Goal: Information Seeking & Learning: Learn about a topic

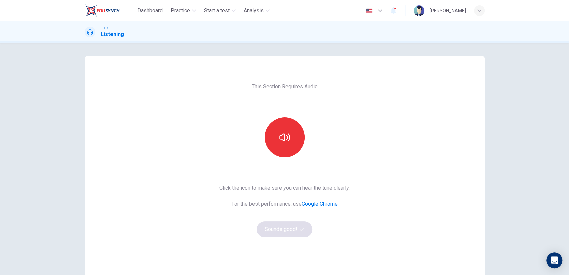
click at [290, 130] on button "button" at bounding box center [284, 137] width 40 height 40
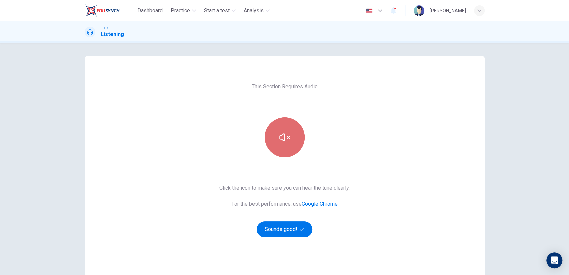
click at [269, 127] on button "button" at bounding box center [284, 137] width 40 height 40
click at [272, 145] on button "button" at bounding box center [284, 137] width 40 height 40
click at [512, 83] on div "This Section Requires Audio Click the icon to make sure you can hear the tune c…" at bounding box center [284, 159] width 569 height 232
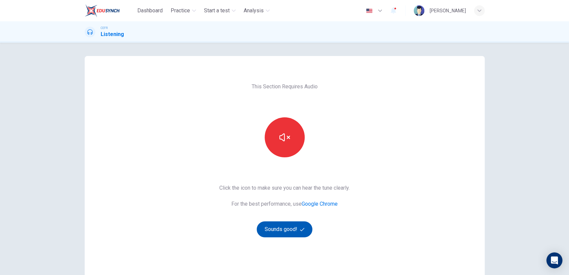
click at [288, 226] on button "Sounds good!" at bounding box center [284, 229] width 56 height 16
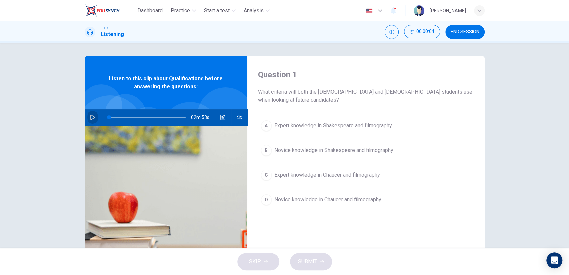
click at [90, 117] on icon "button" at bounding box center [92, 117] width 5 height 5
type input "1"
click at [317, 125] on span "Expert knowledge in Shakespeare and filmography" at bounding box center [333, 126] width 118 height 8
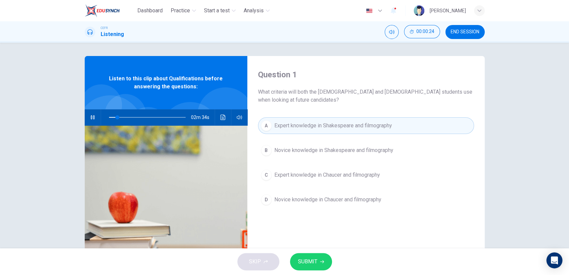
click at [312, 255] on button "SUBMIT" at bounding box center [311, 261] width 42 height 17
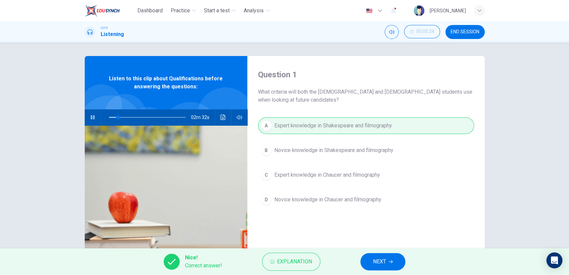
click at [367, 261] on button "NEXT" at bounding box center [382, 261] width 45 height 17
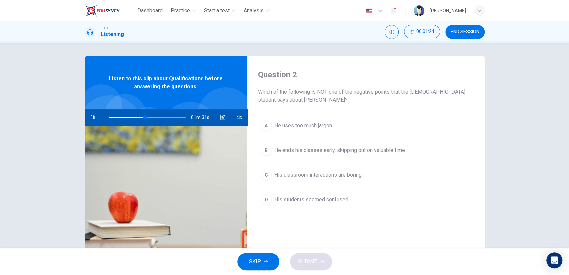
click at [93, 116] on icon "button" at bounding box center [92, 117] width 5 height 5
click at [331, 146] on span "He ends his classes early, skipping out on valuable time" at bounding box center [339, 150] width 131 height 8
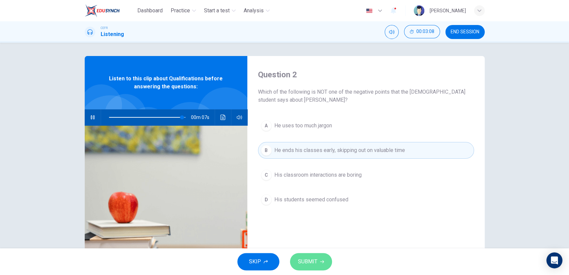
click at [315, 258] on span "SUBMIT" at bounding box center [307, 261] width 19 height 9
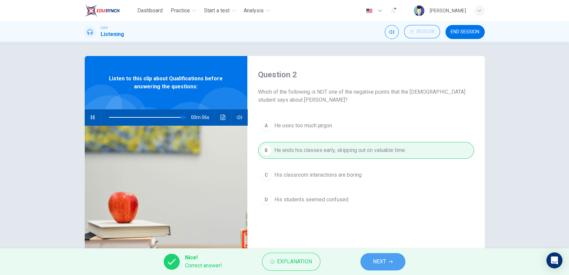
click at [363, 261] on button "NEXT" at bounding box center [382, 261] width 45 height 17
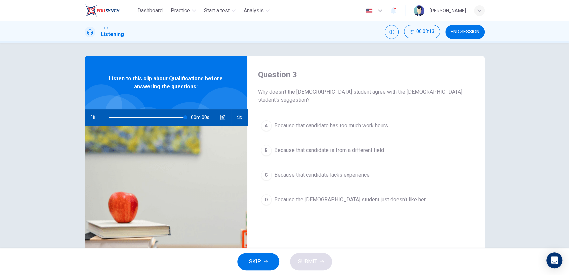
type input "0"
click at [328, 171] on span "Because that candidate lacks experience" at bounding box center [321, 175] width 95 height 8
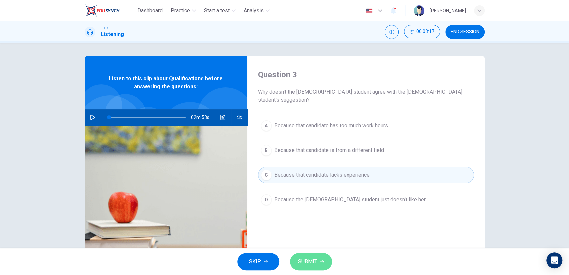
click at [318, 259] on button "SUBMIT" at bounding box center [311, 261] width 42 height 17
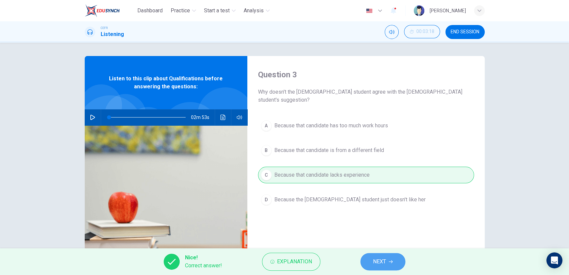
click at [378, 261] on span "NEXT" at bounding box center [379, 261] width 13 height 9
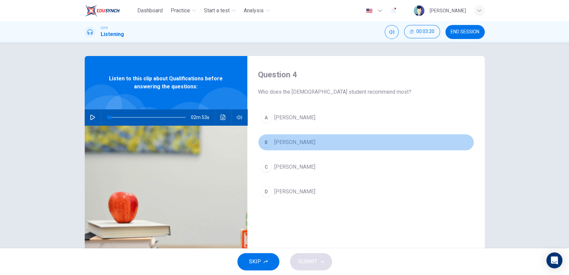
click at [288, 139] on button "B [PERSON_NAME]" at bounding box center [366, 142] width 216 height 17
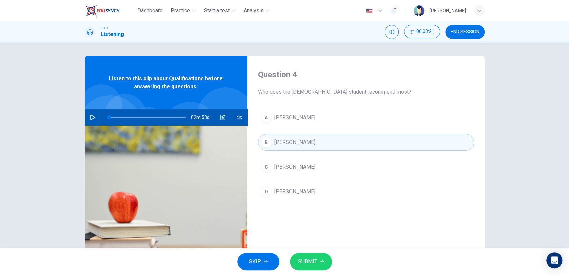
click at [305, 258] on span "SUBMIT" at bounding box center [307, 261] width 19 height 9
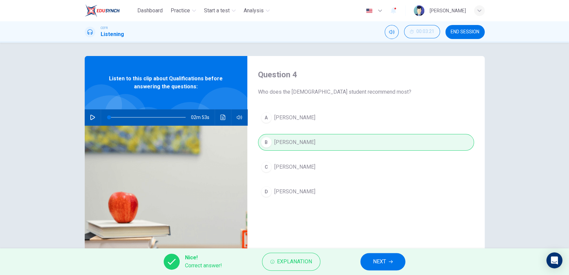
click at [365, 261] on button "NEXT" at bounding box center [382, 261] width 45 height 17
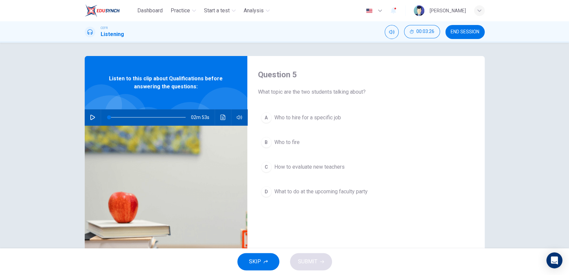
click at [326, 114] on span "Who to hire for a specific job" at bounding box center [307, 118] width 67 height 8
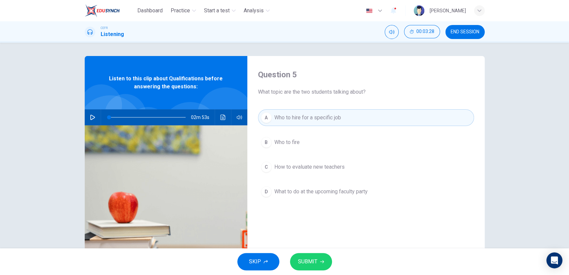
click at [314, 254] on button "SUBMIT" at bounding box center [311, 261] width 42 height 17
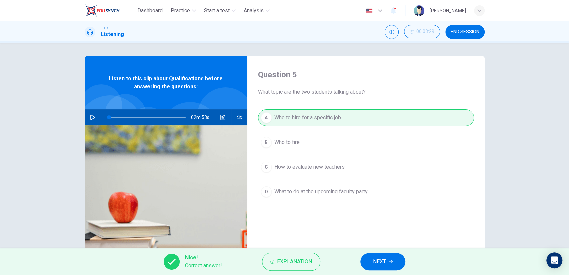
click at [389, 260] on icon "button" at bounding box center [390, 261] width 4 height 4
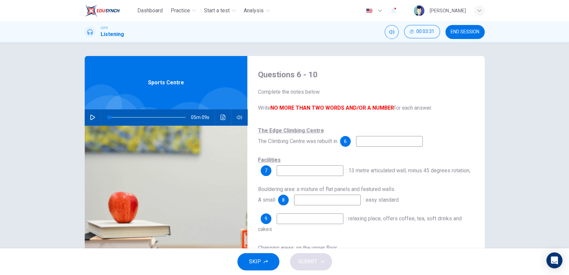
scroll to position [37, 0]
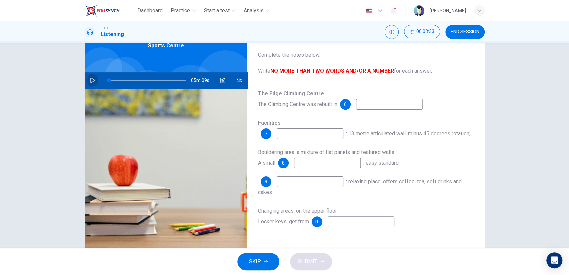
click at [92, 82] on icon "button" at bounding box center [92, 80] width 5 height 5
click at [407, 106] on input at bounding box center [389, 104] width 67 height 11
type input "10"
type input "1998"
type input "10"
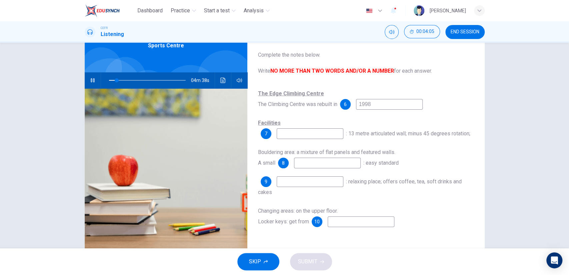
type input "1998"
click at [320, 128] on div "Facilities 7 : 13 metre articulated wall; minus 45 degrees rotation;" at bounding box center [366, 128] width 216 height 21
click at [312, 136] on input at bounding box center [309, 133] width 67 height 11
type input "21"
type input "Ma"
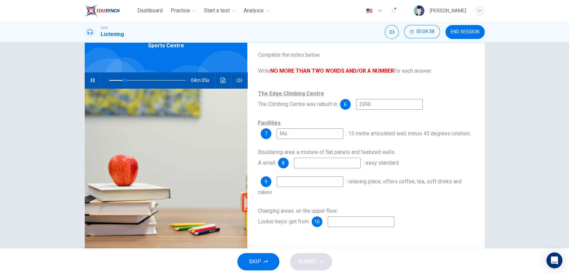
type input "21"
type input "Main"
type input "21"
type input "[GEOGRAPHIC_DATA]"
type input "27"
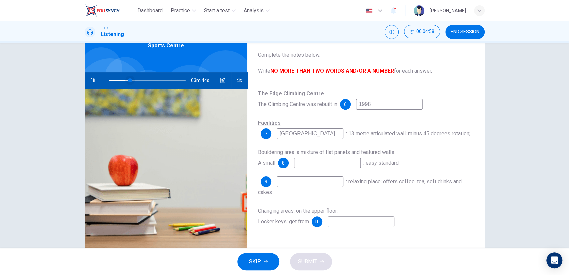
type input "[GEOGRAPHIC_DATA]"
click at [125, 79] on span at bounding box center [127, 80] width 4 height 4
click at [312, 161] on input at bounding box center [327, 163] width 67 height 11
type input "43"
type input "w"
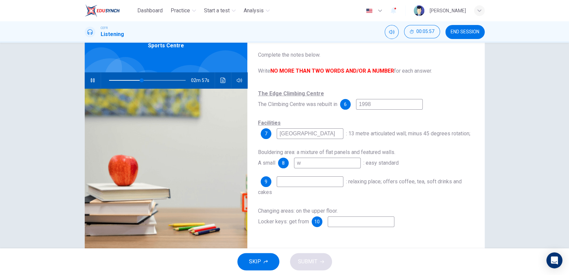
type input "43"
type input "warm"
type input "43"
type input "warm-u"
type input "44"
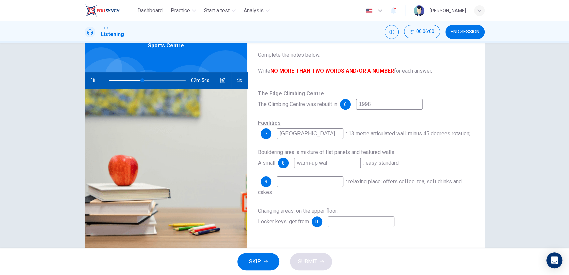
type input "warm-up wall"
type input "44"
type input "warm-up wall"
click at [310, 186] on input at bounding box center [309, 181] width 67 height 11
type input "50"
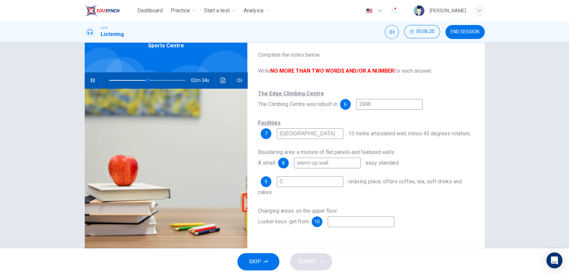
type input "Ca"
type input "50"
type input "Cafe"
type input "51"
type input "Cafe"
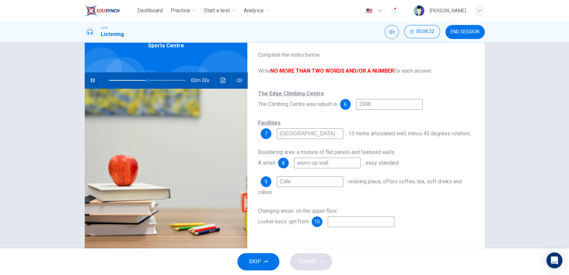
click at [357, 216] on div "Changing areas: on the upper floor. Locker keys: get from 10" at bounding box center [366, 215] width 216 height 21
click at [355, 222] on input at bounding box center [360, 221] width 67 height 11
click at [91, 82] on icon "button" at bounding box center [92, 80] width 5 height 5
click at [93, 80] on icon "button" at bounding box center [92, 80] width 5 height 5
click at [323, 222] on div "10" at bounding box center [352, 221] width 83 height 11
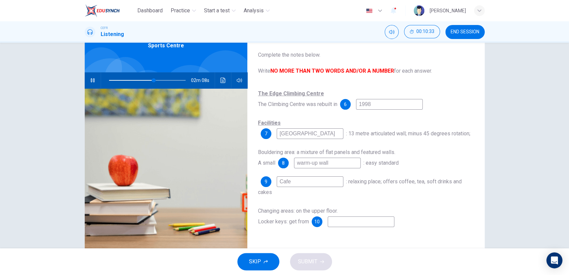
click at [336, 221] on input at bounding box center [360, 221] width 67 height 11
type input "60"
type input "r"
type input "60"
type input "re"
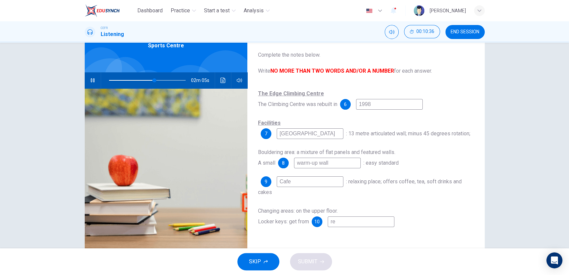
type input "60"
type input "rec"
type input "60"
type input "rece"
type input "60"
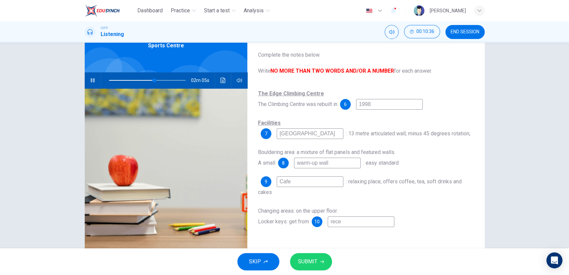
type input "recep"
type input "60"
type input "recept"
type input "60"
type input "recepti"
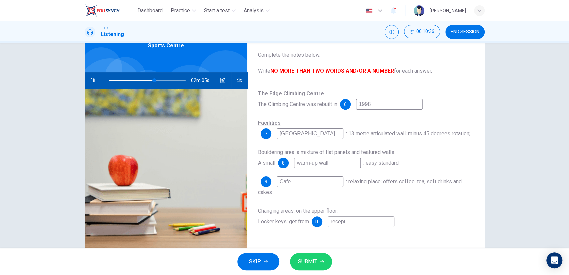
type input "60"
type input "receptio"
type input "60"
type input "reception"
type input "60"
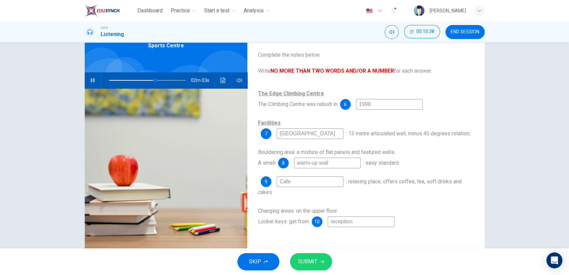
type input "reception"
click at [315, 258] on span "SUBMIT" at bounding box center [307, 261] width 19 height 9
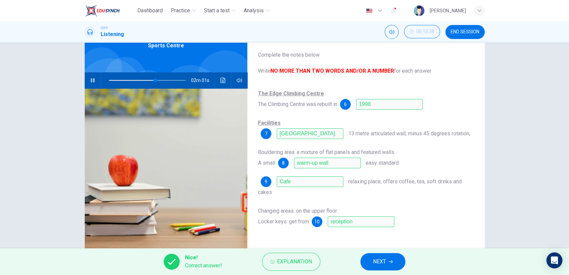
click at [386, 257] on span "NEXT" at bounding box center [379, 261] width 13 height 9
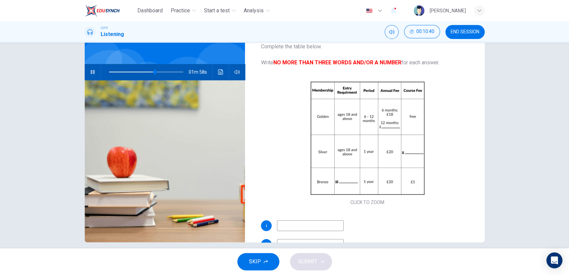
scroll to position [53, 0]
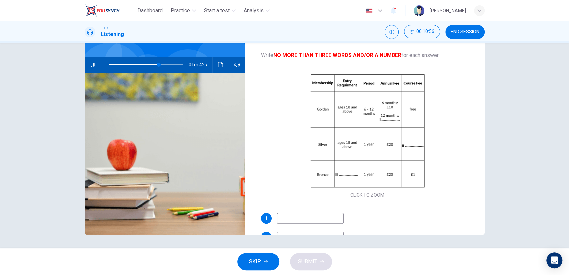
click at [331, 220] on input at bounding box center [310, 218] width 67 height 11
type input "67"
type input "3"
type input "68"
type input "30 po"
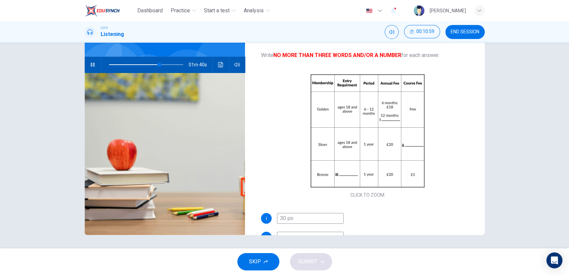
type input "68"
type input "30 pounds"
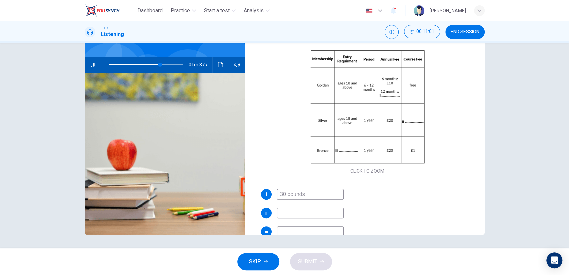
scroll to position [37, 0]
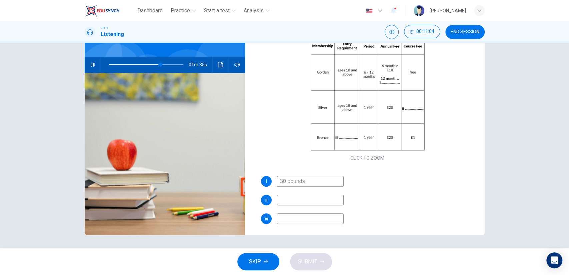
type input "70"
type input "30 pounds"
click at [90, 66] on icon "button" at bounding box center [92, 64] width 5 height 5
click at [90, 64] on icon "button" at bounding box center [92, 64] width 5 height 5
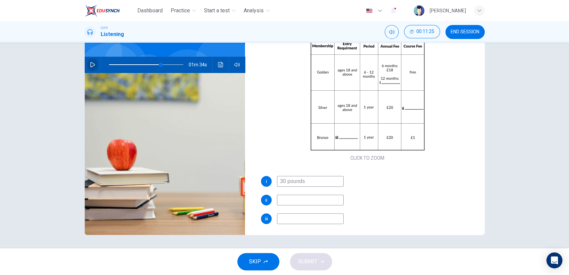
click at [90, 64] on icon "button" at bounding box center [92, 64] width 5 height 5
click at [147, 66] on span at bounding box center [146, 64] width 75 height 9
click at [147, 66] on span at bounding box center [149, 65] width 4 height 4
click at [140, 66] on span at bounding box center [142, 65] width 4 height 4
click at [130, 66] on span at bounding box center [132, 65] width 4 height 4
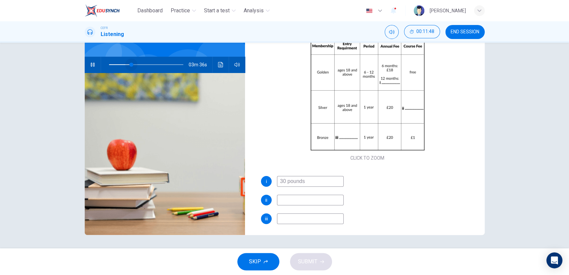
click at [129, 66] on span at bounding box center [131, 65] width 4 height 4
click at [129, 67] on span at bounding box center [131, 65] width 4 height 4
click at [119, 67] on span at bounding box center [121, 65] width 4 height 4
click at [140, 66] on span at bounding box center [146, 64] width 75 height 9
click at [143, 66] on span at bounding box center [143, 65] width 4 height 4
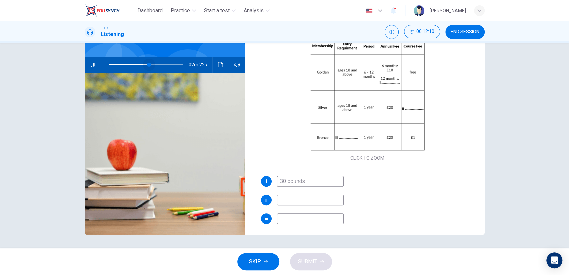
click at [147, 66] on span at bounding box center [149, 65] width 4 height 4
click at [151, 63] on span at bounding box center [149, 65] width 4 height 4
click at [157, 65] on span at bounding box center [155, 65] width 4 height 4
click at [310, 198] on input at bounding box center [310, 200] width 67 height 11
type input "71"
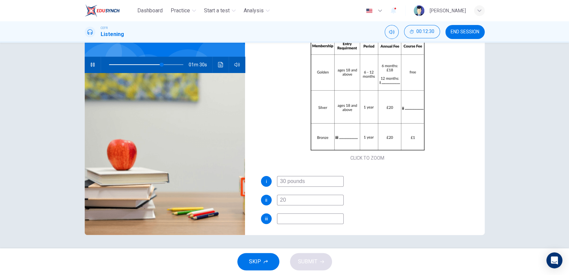
type input "20"
type input "71"
type input "20 pou"
type input "71"
type input "20 pounds"
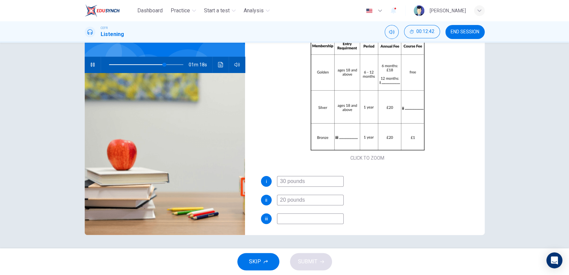
type input "75"
type input "20 pounds"
click at [309, 216] on input at bounding box center [310, 218] width 67 height 11
type input "75"
type input "ag"
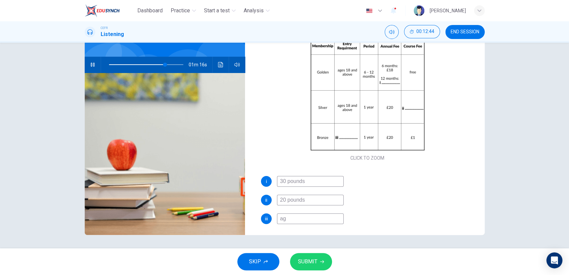
type input "75"
type input "age"
type input "76"
type input "ages"
type input "76"
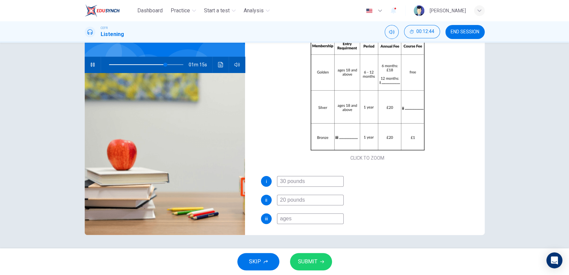
type input "ages"
type input "76"
type input "ages [DEMOGRAPHIC_DATA]"
type input "76"
type input "ages [DEMOGRAPHIC_DATA]"
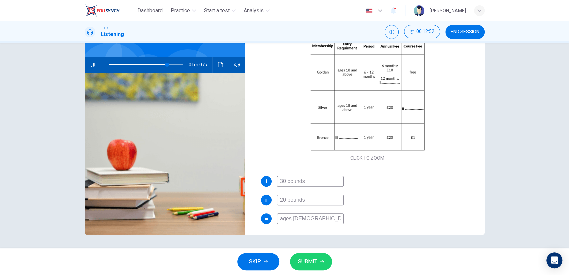
click at [302, 216] on input "ages [DEMOGRAPHIC_DATA]" at bounding box center [310, 218] width 67 height 11
type input "79"
type input "ages [DEMOGRAPHIC_DATA]"
click at [161, 65] on span at bounding box center [162, 65] width 4 height 4
drag, startPoint x: 316, startPoint y: 215, endPoint x: 277, endPoint y: 223, distance: 39.7
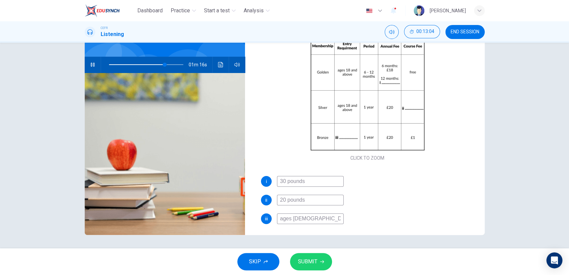
click at [277, 223] on input "ages [DEMOGRAPHIC_DATA]" at bounding box center [310, 218] width 67 height 11
type input "76"
type input "ag"
type input "76"
type input "ages"
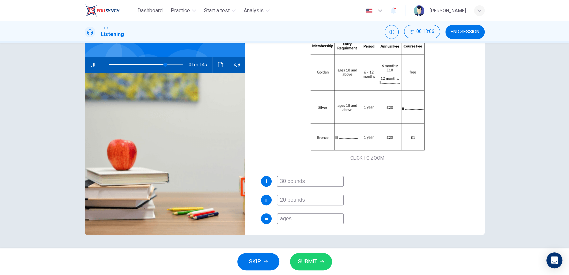
type input "76"
type input "ages"
type input "76"
type input "ages [DEMOGRAPHIC_DATA]"
type input "76"
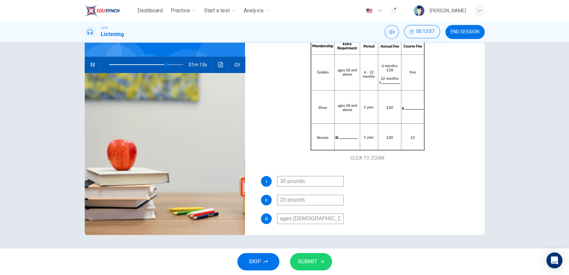
type input "ages [DEMOGRAPHIC_DATA]"
type input "77"
type input "ages [DEMOGRAPHIC_DATA]-"
type input "78"
type input "ages [DEMOGRAPHIC_DATA]"
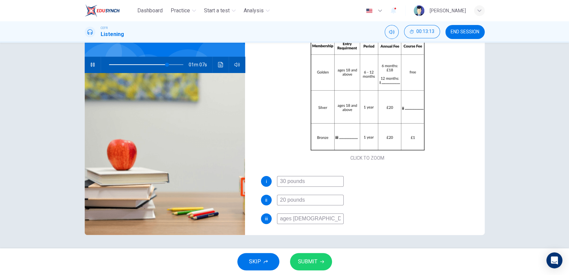
type input "78"
type input "ages [DEMOGRAPHIC_DATA]"
type input "79"
type input "ages [DEMOGRAPHIC_DATA]"
click at [365, 198] on div "ii 20 pounds" at bounding box center [367, 200] width 213 height 11
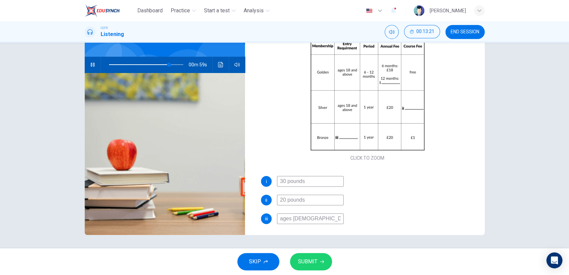
drag, startPoint x: 310, startPoint y: 202, endPoint x: 256, endPoint y: 202, distance: 54.3
click at [256, 202] on div "Questions 11 - 13 Complete the table below. Write NO MORE THAN THREE WORDS AND/…" at bounding box center [367, 118] width 234 height 231
type input "81"
type input "1"
type input "81"
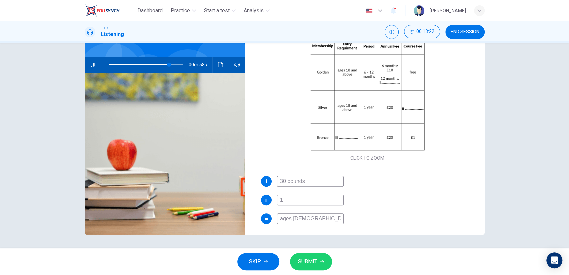
type input "1"
type input "81"
type input "1 p"
type input "81"
type input "1 pou"
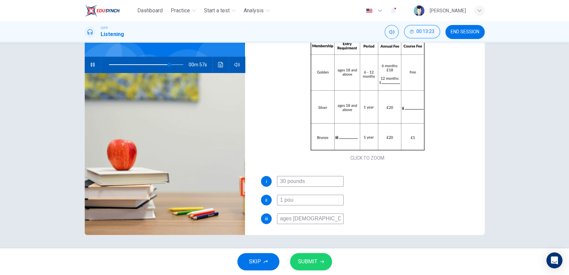
type input "81"
type input "1 poun"
type input "82"
type input "1 pound"
type input "83"
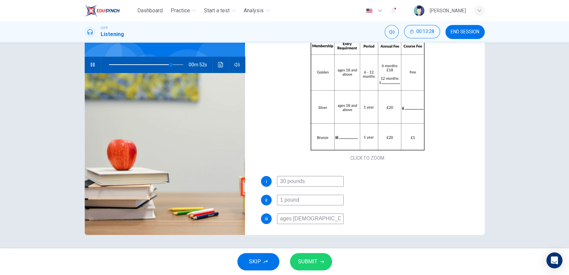
type input "1 pound"
click at [320, 260] on icon "button" at bounding box center [322, 261] width 4 height 4
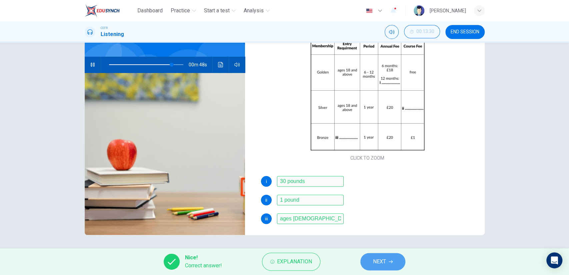
click at [370, 259] on button "NEXT" at bounding box center [382, 261] width 45 height 17
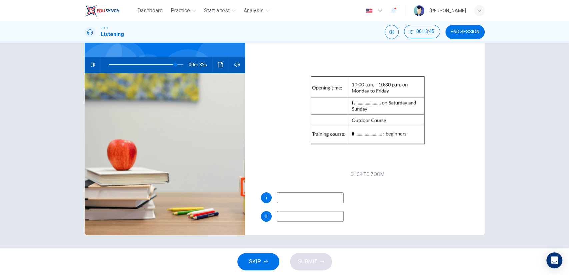
click at [165, 65] on span at bounding box center [146, 64] width 75 height 9
click at [317, 201] on input at bounding box center [310, 197] width 67 height 11
type input "85"
type input "until"
type input "85"
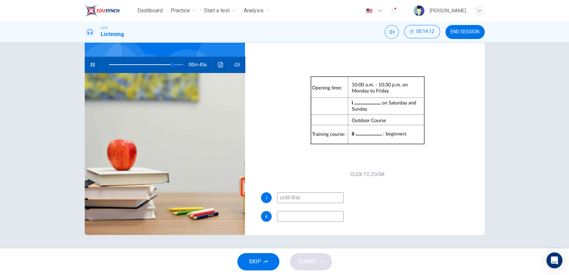
type input "until 8noc"
type input "86"
type input "until 8n"
type input "86"
type input "until 8"
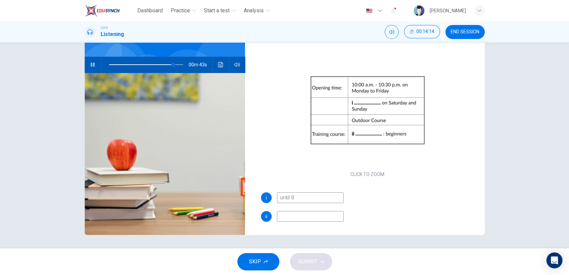
type input "86"
type input "until 8 p.n"
type input "87"
type input "until 8 p.m"
type input "87"
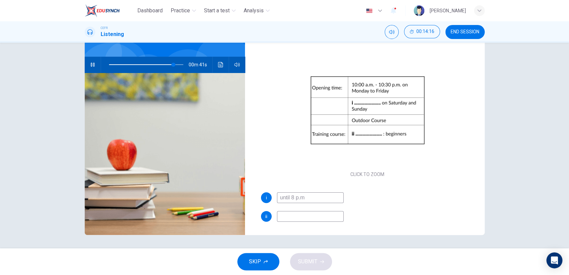
type input "until 8 p.m."
type input "87"
type input "until 8 p.m."
click at [314, 216] on input at bounding box center [310, 216] width 67 height 11
type input "88"
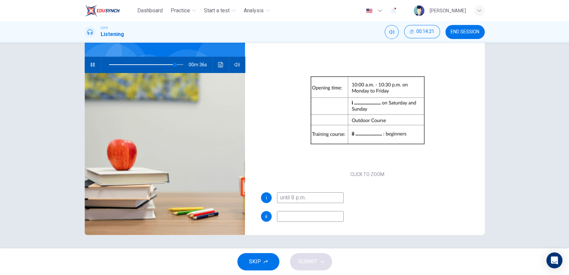
type input "i"
type input "89"
type input "in"
type input "89"
type input "ine"
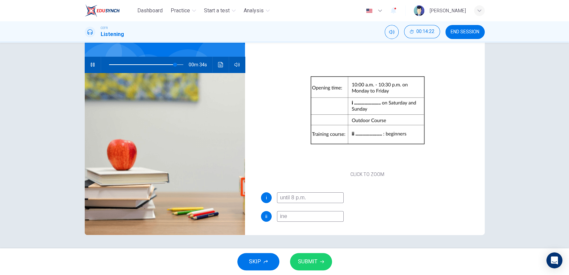
type input "89"
type input "inexp"
type input "89"
type input "inexpe"
type input "89"
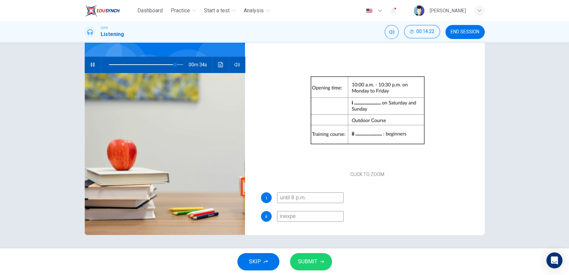
type input "inexper"
type input "89"
type input "inexperi"
type input "89"
type input "inexperie"
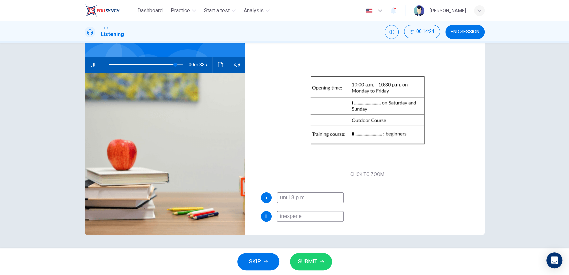
type input "89"
type input "inexperi"
type input "90"
type input "inexper"
type input "90"
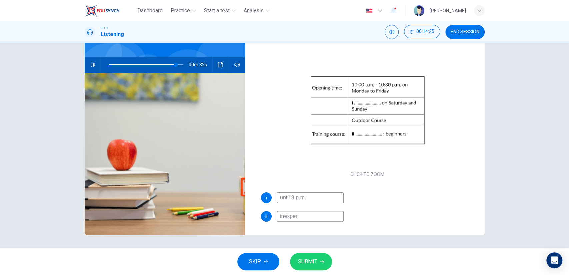
type input "inexpe"
type input "90"
type input "inexp"
type input "90"
type input "inex"
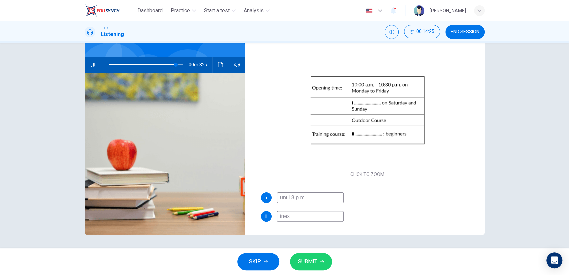
type input "90"
type input "ine"
type input "90"
type input "in"
type input "90"
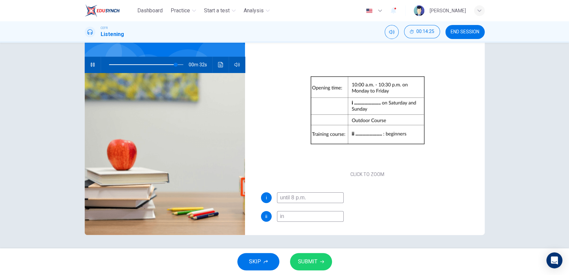
type input "i"
type input "90"
type input "M"
type input "90"
type input "Mo"
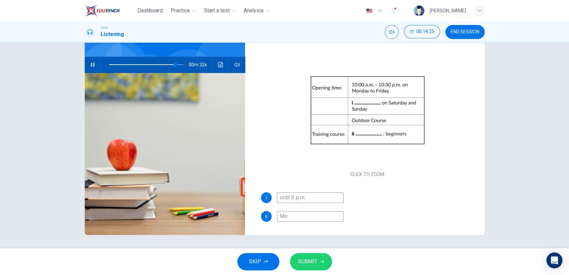
type input "90"
type input "Mon"
type input "90"
type input "Mond"
type input "90"
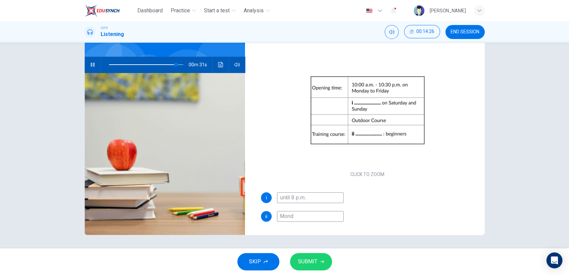
type input "[PERSON_NAME]"
type input "90"
type input "[DATE]"
type input "90"
type input "[DATE] a"
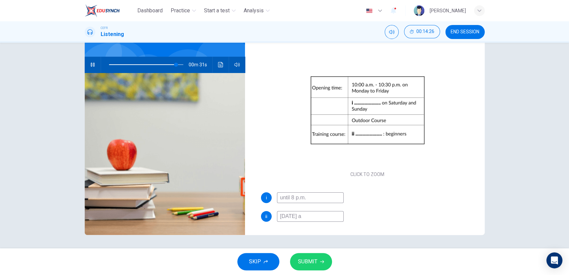
type input "90"
type input "[DATE] an"
type input "90"
type input "[DATE] and"
type input "90"
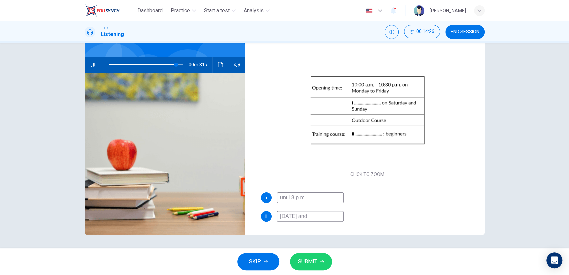
type input "[DATE] and"
type input "90"
type input "[DATE] and W"
type input "90"
type input "[DATE] and Wd"
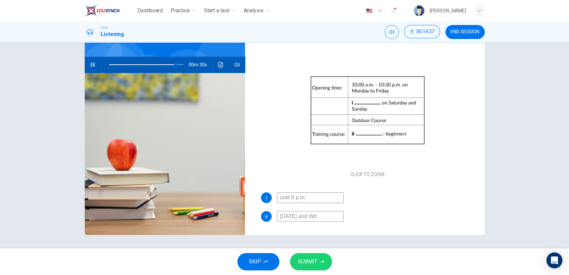
type input "91"
type input "[DATE] and Wde"
type input "91"
type input "[DATE] and Wded"
type input "91"
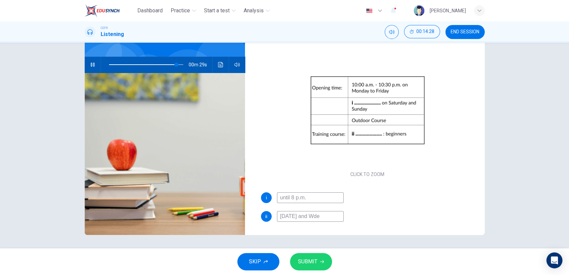
type input "[DATE] and Wd"
type input "91"
type input "[DATE] and We"
type input "91"
type input "[DATE] and Wen"
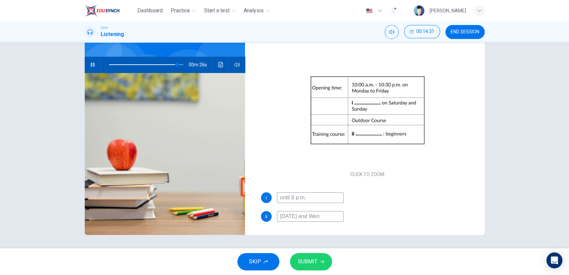
type input "92"
type input "[DATE] and Wed"
type input "92"
type input "[DATE] and Wedne"
type input "92"
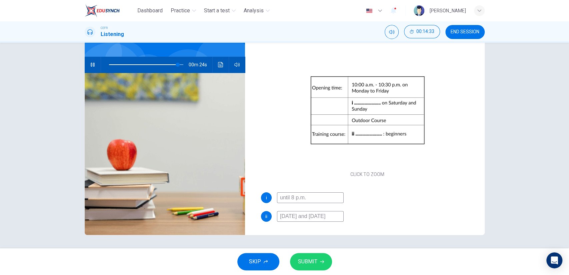
scroll to position [0, 0]
click at [318, 256] on button "SUBMIT" at bounding box center [311, 261] width 42 height 17
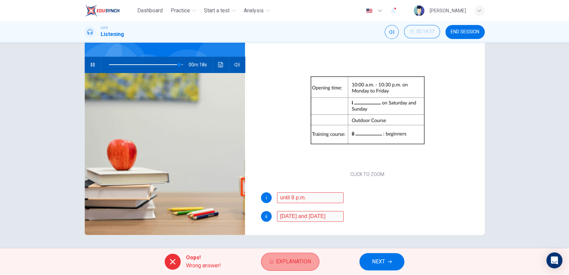
click at [306, 259] on span "Explanation" at bounding box center [293, 261] width 35 height 9
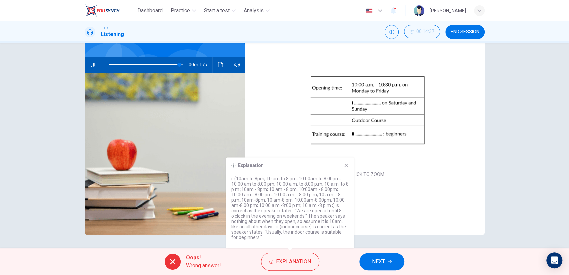
click at [366, 196] on div "i until 8 p.m." at bounding box center [367, 197] width 213 height 11
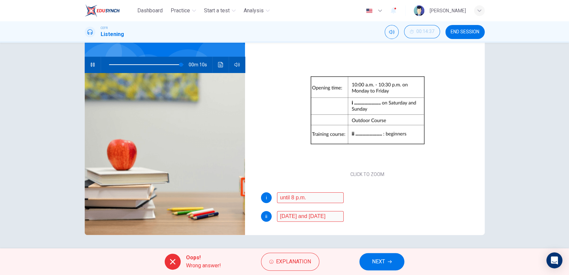
click at [386, 257] on button "NEXT" at bounding box center [381, 261] width 45 height 17
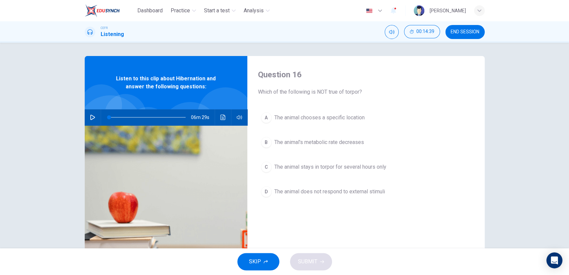
click at [460, 39] on button "END SESSION" at bounding box center [464, 32] width 39 height 14
